Goal: Task Accomplishment & Management: Manage account settings

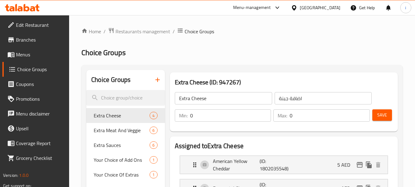
click at [321, 8] on div "United Arab Emirates" at bounding box center [320, 7] width 41 height 7
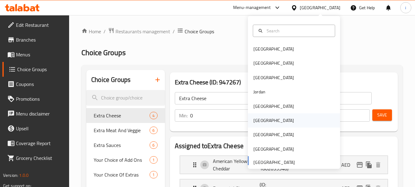
click at [259, 121] on div "Oman" at bounding box center [274, 120] width 41 height 7
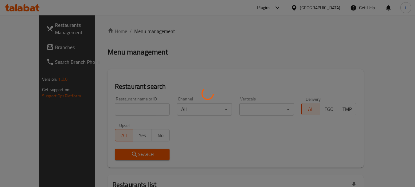
click at [24, 48] on div at bounding box center [207, 93] width 415 height 187
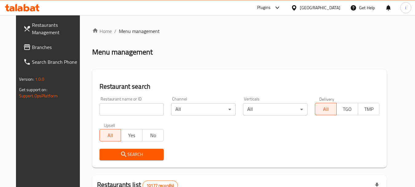
click at [32, 47] on span "Branches" at bounding box center [56, 46] width 49 height 7
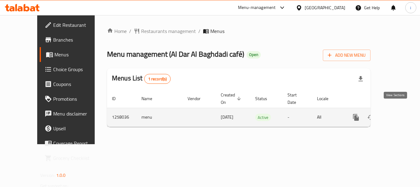
click at [396, 113] on icon "enhanced table" at bounding box center [399, 116] width 7 height 7
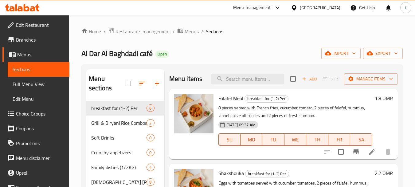
click at [38, 113] on span "Choice Groups" at bounding box center [40, 113] width 49 height 7
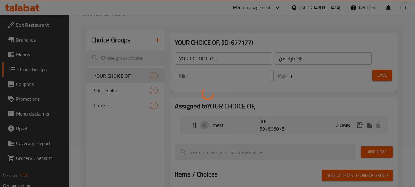
scroll to position [61, 0]
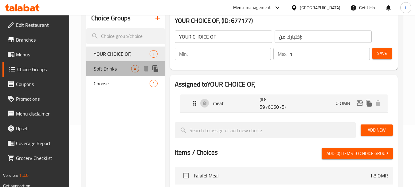
click at [111, 70] on span "Soft Drinks" at bounding box center [112, 68] width 37 height 7
type input "Soft Drinks"
type input "مشروبات غازية"
type input "0"
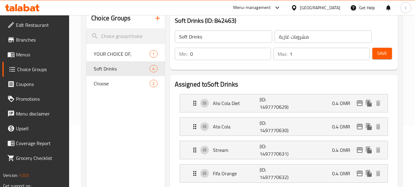
scroll to position [123, 0]
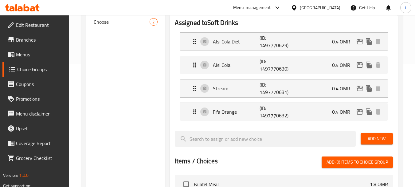
click at [297, 10] on icon at bounding box center [294, 8] width 6 height 6
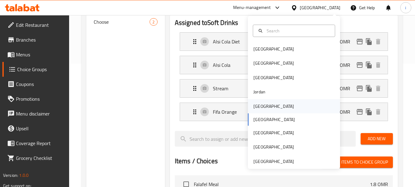
click at [259, 103] on div "[GEOGRAPHIC_DATA]" at bounding box center [274, 106] width 41 height 7
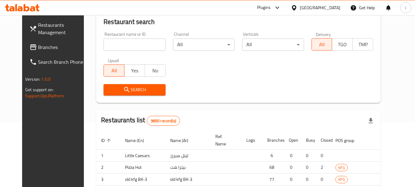
scroll to position [123, 0]
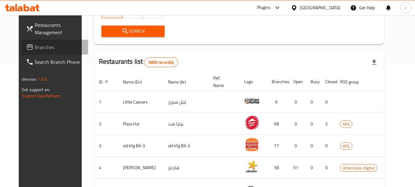
click at [35, 47] on span "Branches" at bounding box center [59, 46] width 49 height 7
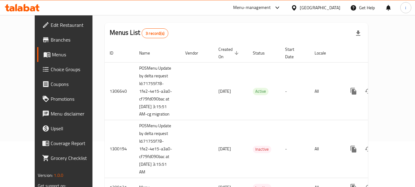
scroll to position [73, 0]
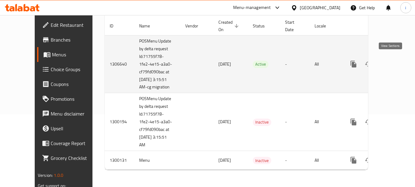
click at [394, 61] on icon "enhanced table" at bounding box center [397, 63] width 7 height 7
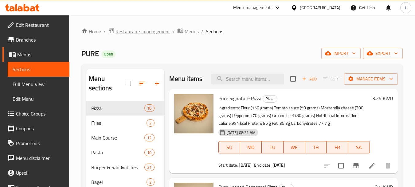
click at [148, 28] on span "Restaurants management" at bounding box center [143, 31] width 55 height 7
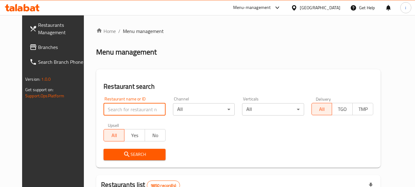
click at [130, 110] on input "search" at bounding box center [135, 109] width 62 height 12
paste input "701631"
type input "701631"
click button "Search" at bounding box center [135, 153] width 62 height 11
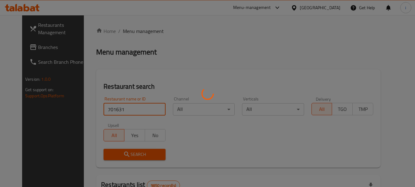
click button "Search" at bounding box center [135, 153] width 62 height 11
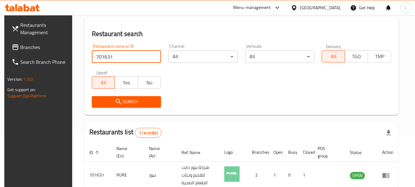
scroll to position [88, 0]
